Goal: Go to known website: Go to known website

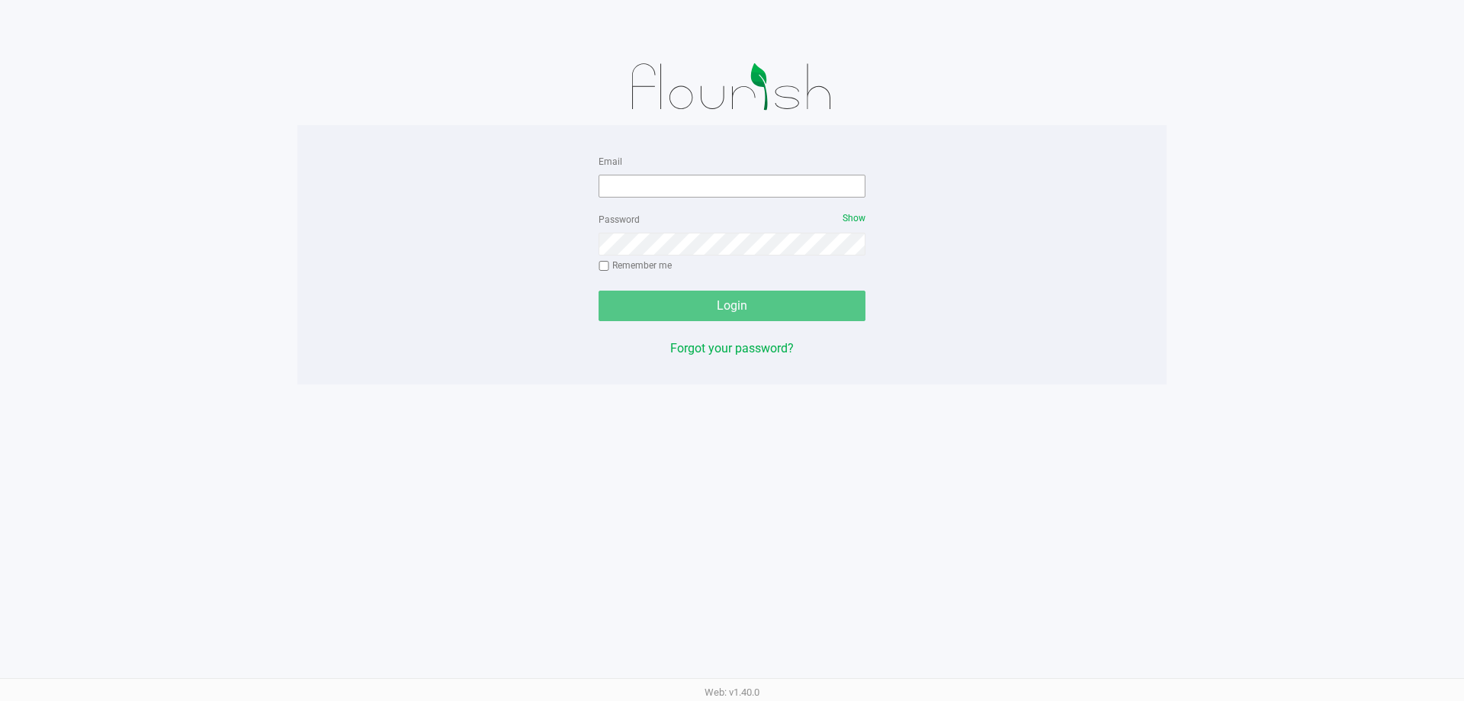
click at [787, 174] on div "Email" at bounding box center [732, 175] width 267 height 46
click at [792, 175] on input "Email" at bounding box center [732, 186] width 267 height 23
type input "[EMAIL_ADDRESS][DOMAIN_NAME]"
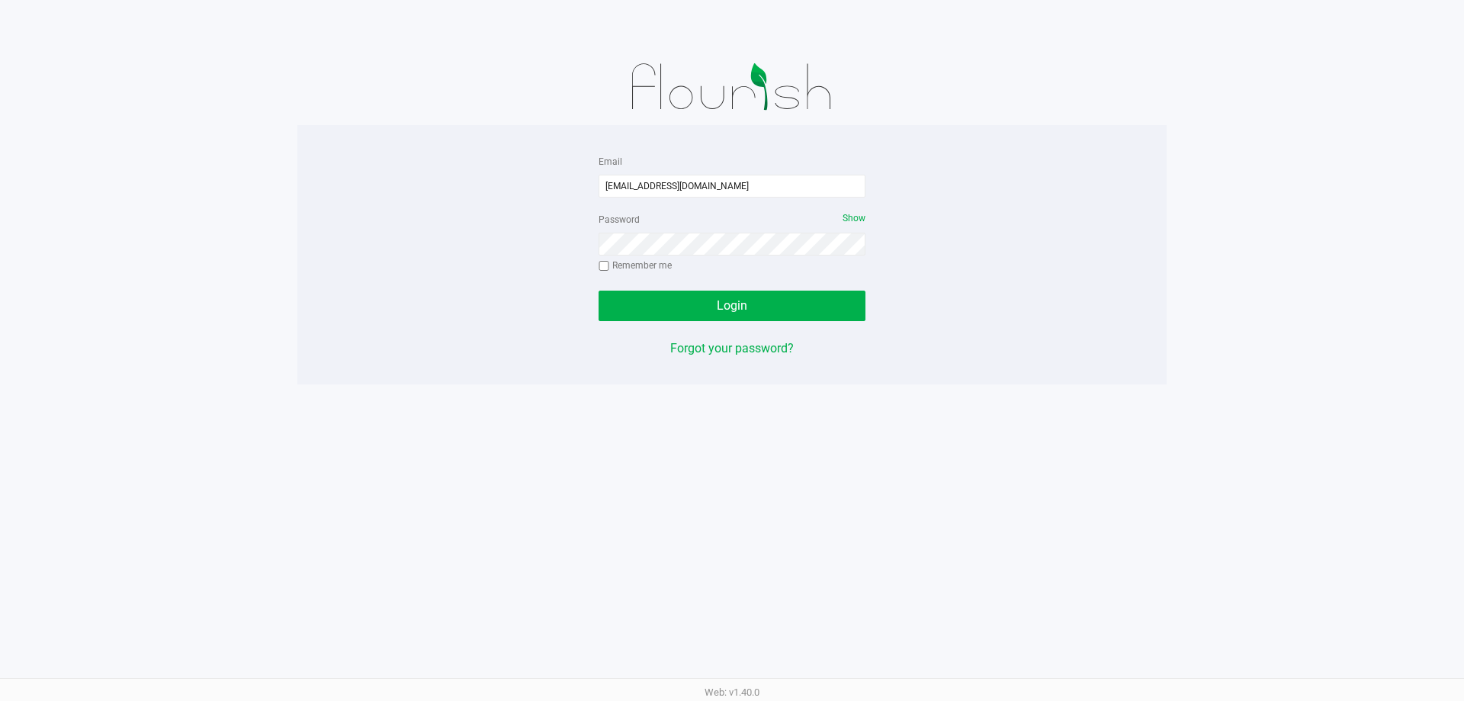
click at [657, 264] on label "Remember me" at bounding box center [635, 266] width 73 height 14
click at [609, 264] on input "Remember me" at bounding box center [604, 266] width 11 height 11
checkbox input "true"
click at [669, 298] on button "Login" at bounding box center [732, 306] width 267 height 31
